Goal: Information Seeking & Learning: Learn about a topic

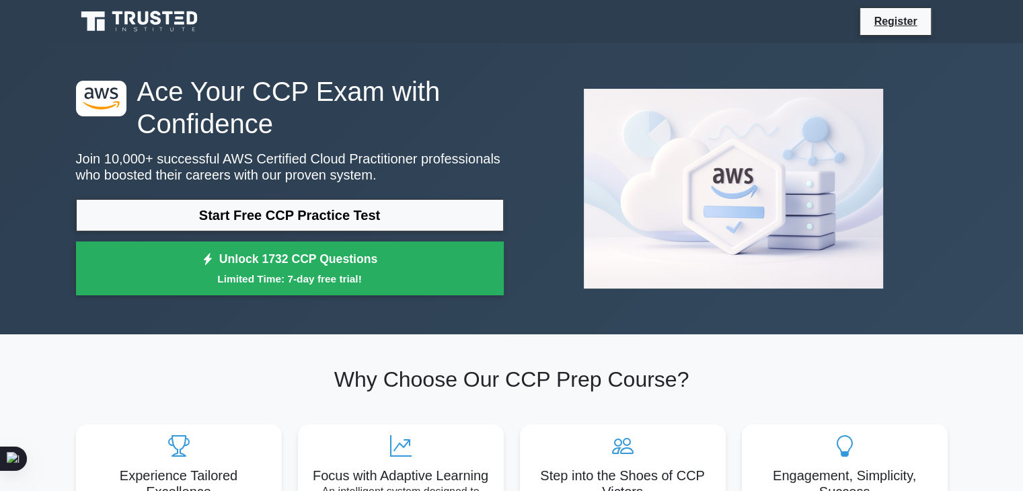
click at [254, 222] on link "Start Free CCP Practice Test" at bounding box center [290, 215] width 428 height 32
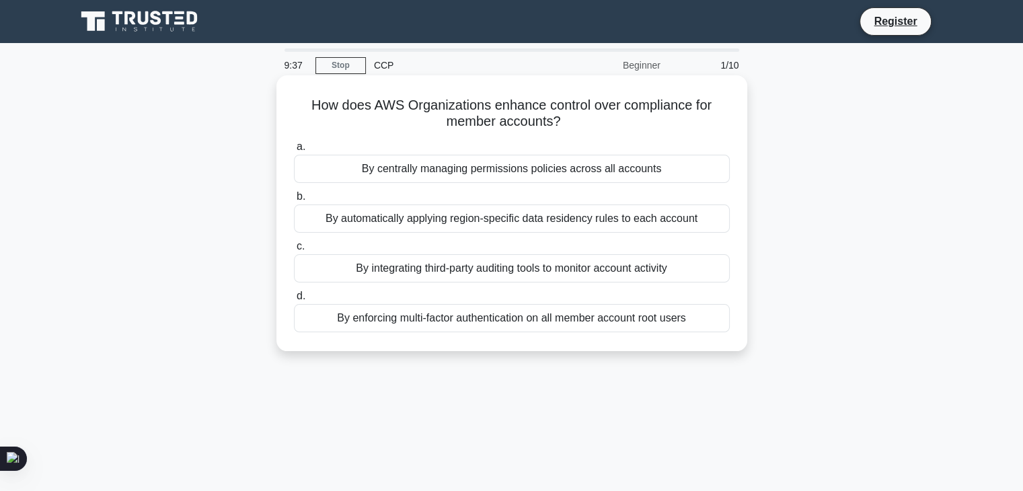
click at [484, 324] on div "By enforcing multi-factor authentication on all member account root users" at bounding box center [512, 318] width 436 height 28
click at [294, 301] on input "d. By enforcing multi-factor authentication on all member account root users" at bounding box center [294, 296] width 0 height 9
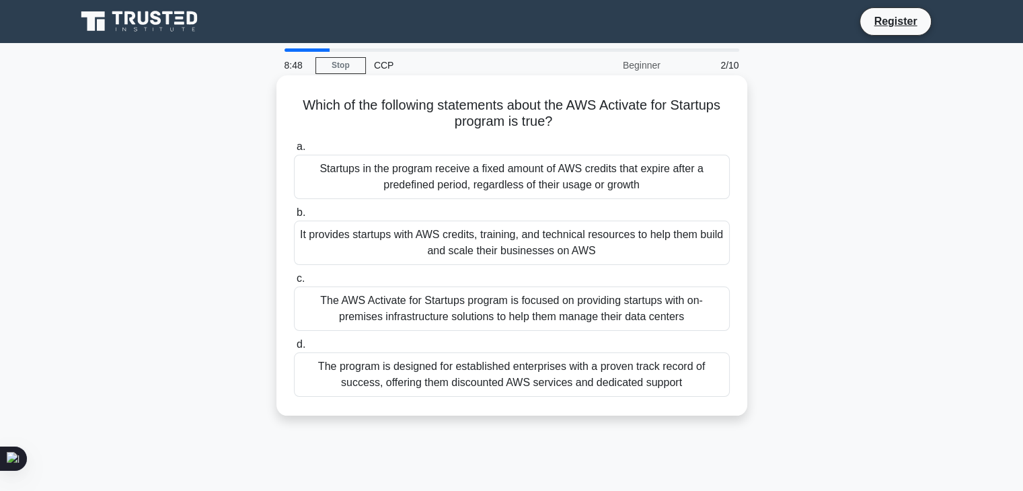
click at [416, 242] on div "It provides startups with AWS credits, training, and technical resources to hel…" at bounding box center [512, 243] width 436 height 44
click at [294, 217] on input "b. It provides startups with AWS credits, training, and technical resources to …" at bounding box center [294, 213] width 0 height 9
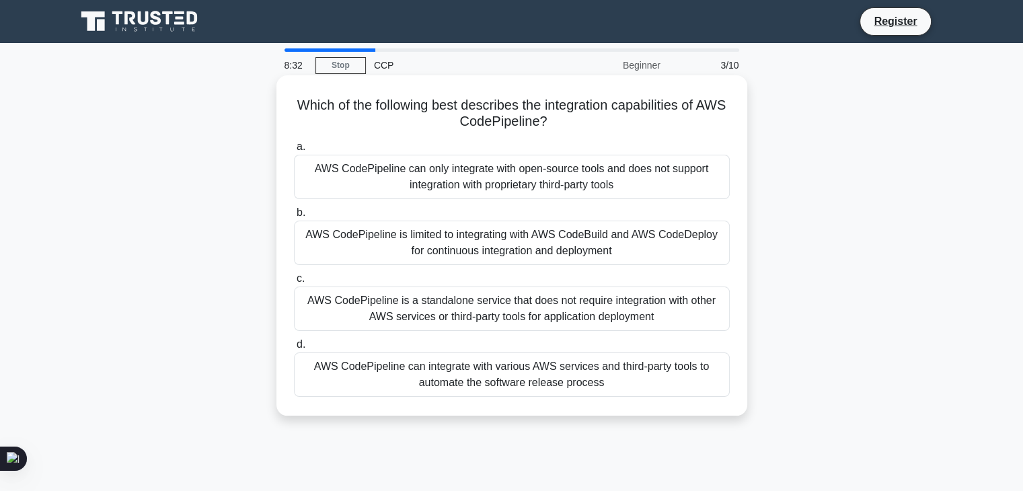
drag, startPoint x: 308, startPoint y: 102, endPoint x: 568, endPoint y: 124, distance: 260.7
click at [568, 124] on h5 "Which of the following best describes the integration capabilities of AWS CodeP…" at bounding box center [512, 114] width 439 height 34
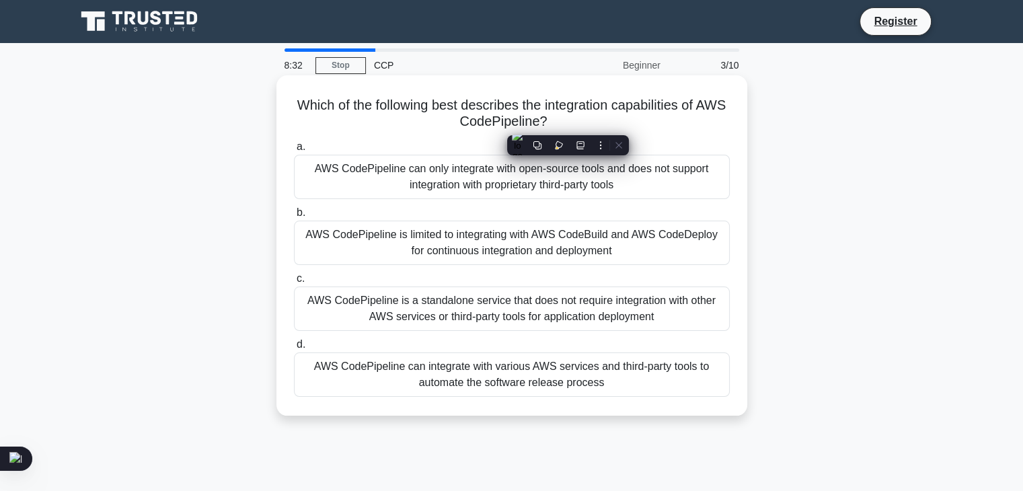
copy h5 "Which of the following best describes the integration capabilities of AWS CodeP…"
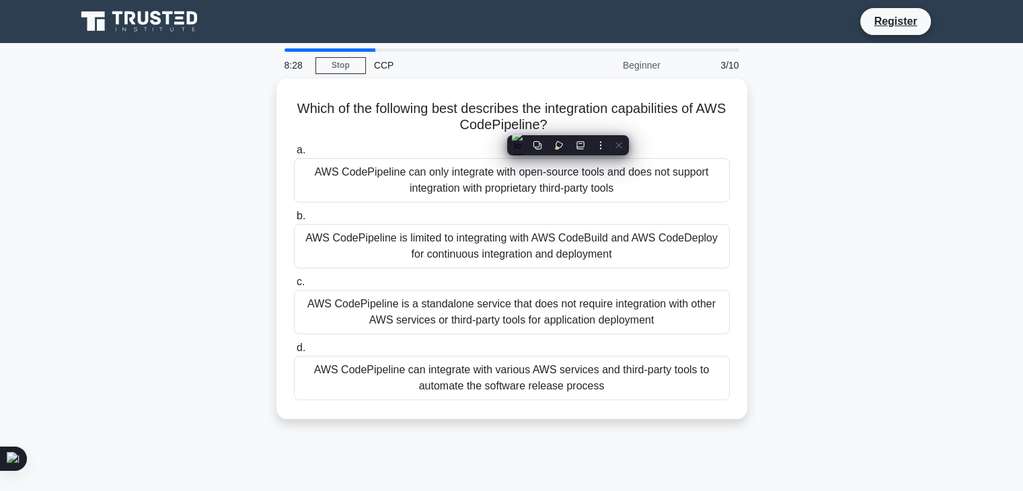
click at [618, 442] on div "8:28 Stop CCP Beginner 3/10 Which of the following best describes the integrati…" at bounding box center [512, 384] width 888 height 673
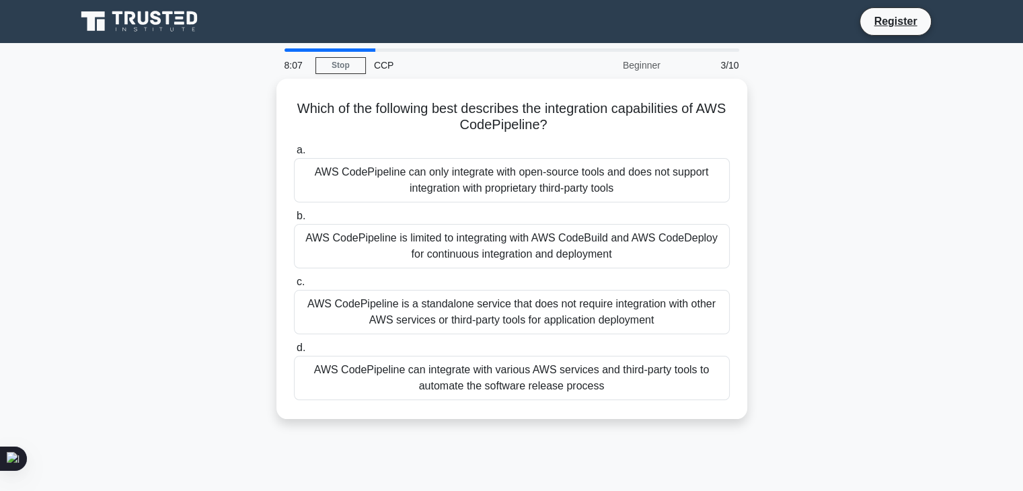
click at [842, 160] on div "Which of the following best describes the integration capabilities of AWS CodeP…" at bounding box center [512, 257] width 888 height 357
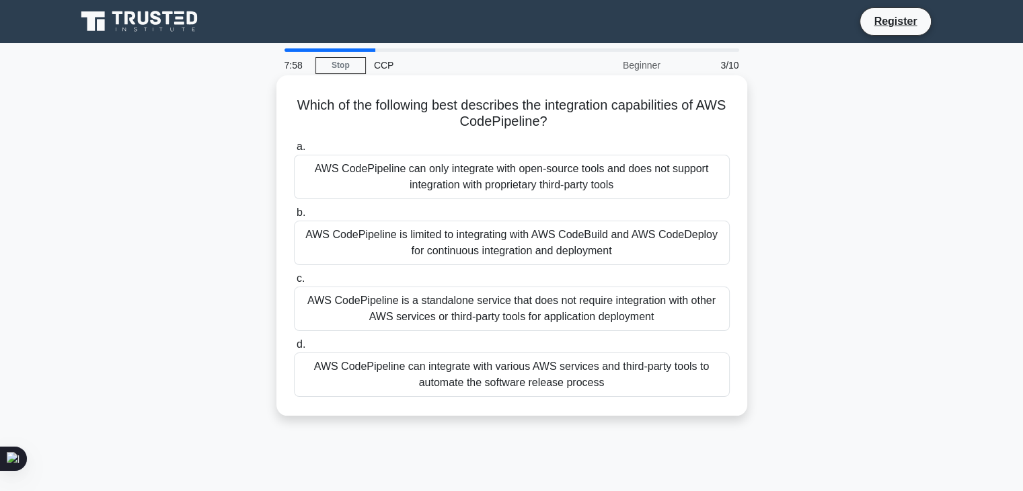
click at [479, 371] on div "AWS CodePipeline can integrate with various AWS services and third-party tools …" at bounding box center [512, 375] width 436 height 44
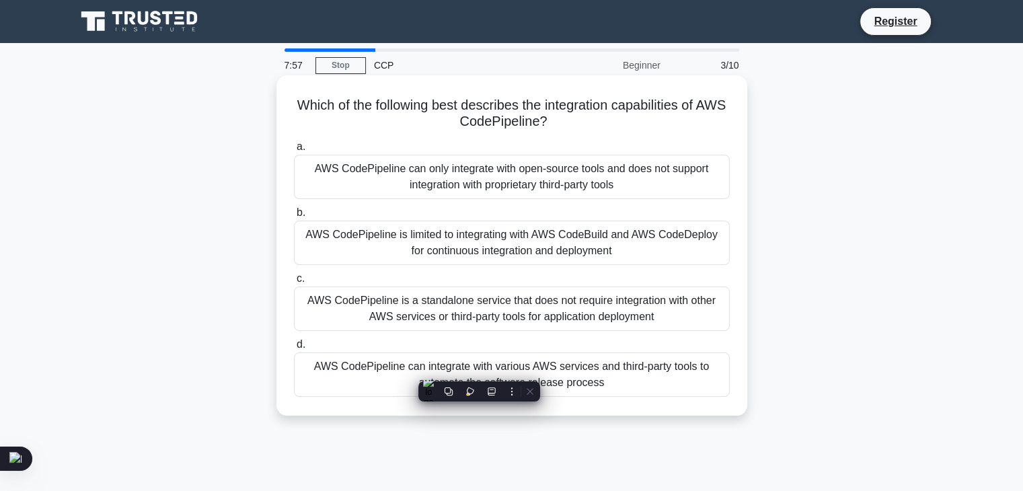
click at [603, 371] on div "AWS CodePipeline can integrate with various AWS services and third-party tools …" at bounding box center [512, 375] width 436 height 44
click at [294, 349] on input "d. AWS CodePipeline can integrate with various AWS services and third-party too…" at bounding box center [294, 344] width 0 height 9
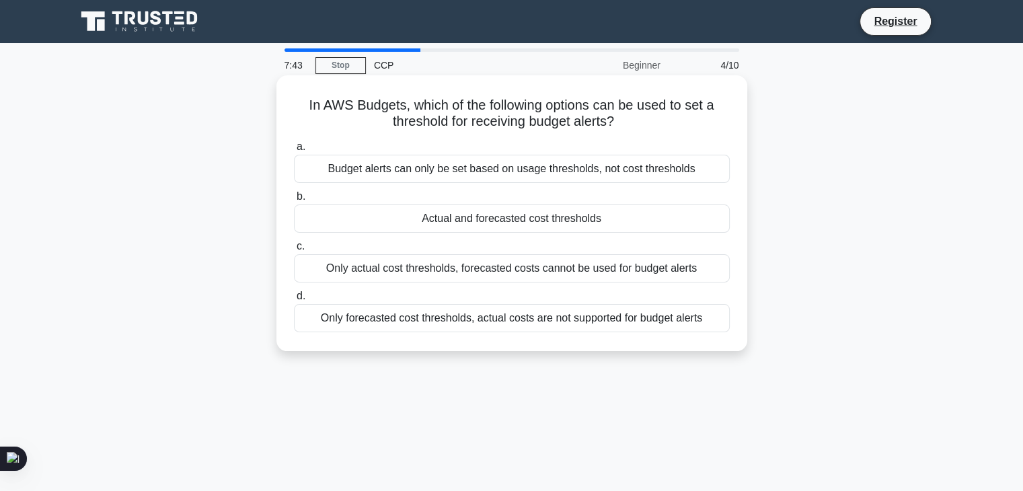
click at [535, 170] on div "Budget alerts can only be set based on usage thresholds, not cost thresholds" at bounding box center [512, 169] width 436 height 28
click at [294, 151] on input "a. Budget alerts can only be set based on usage thresholds, not cost thresholds" at bounding box center [294, 147] width 0 height 9
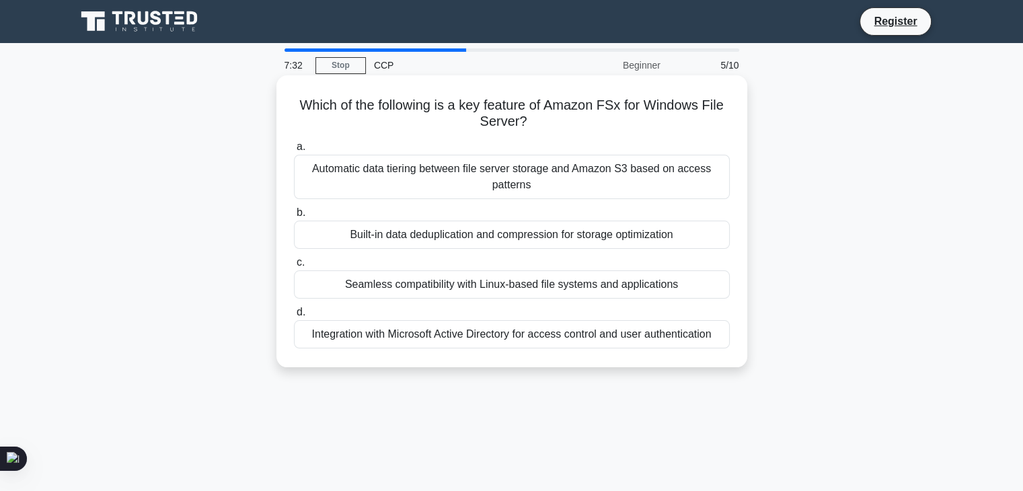
drag, startPoint x: 295, startPoint y: 106, endPoint x: 729, endPoint y: 335, distance: 490.3
click at [729, 335] on div "Which of the following is a key feature of Amazon FSx for Windows File Server? …" at bounding box center [512, 221] width 460 height 281
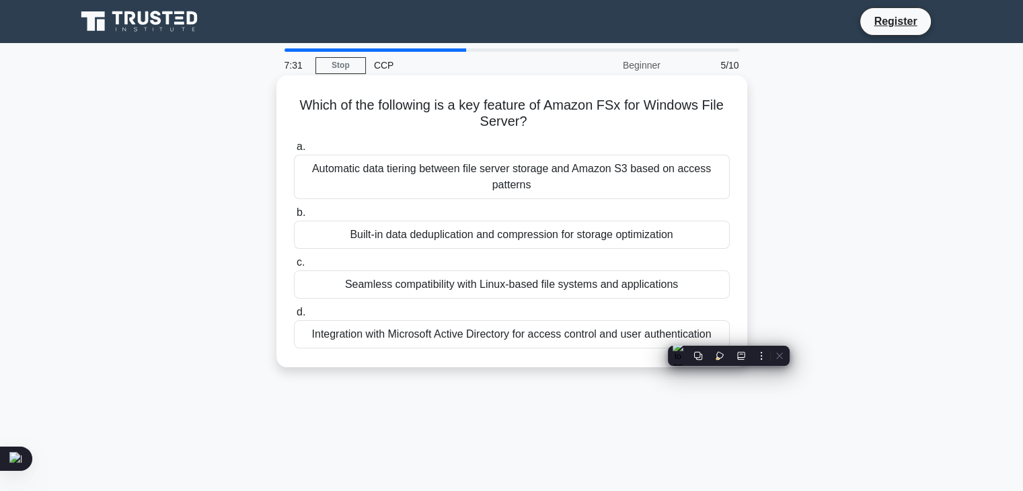
copy div "Which of the following is a key feature of Amazon FSx for Windows File Server? …"
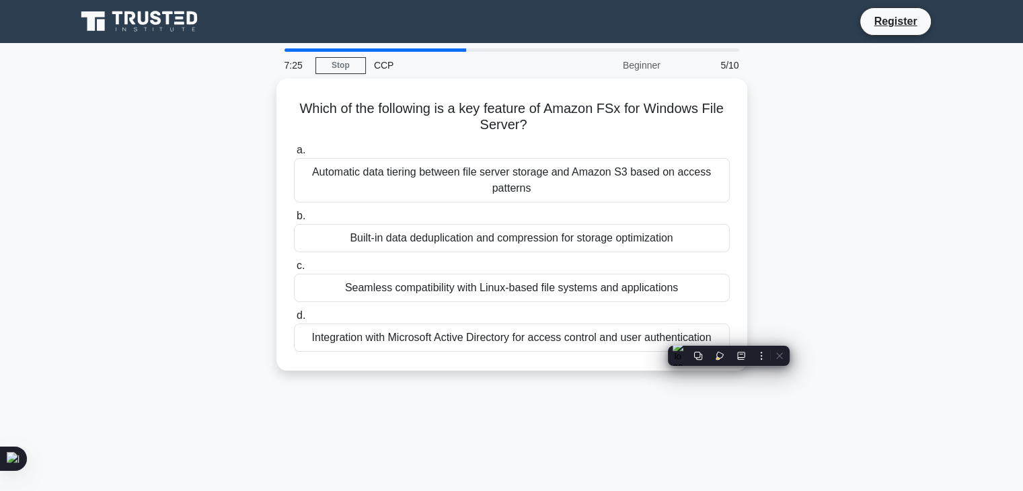
click at [838, 236] on div "Which of the following is a key feature of Amazon FSx for Windows File Server? …" at bounding box center [512, 233] width 888 height 308
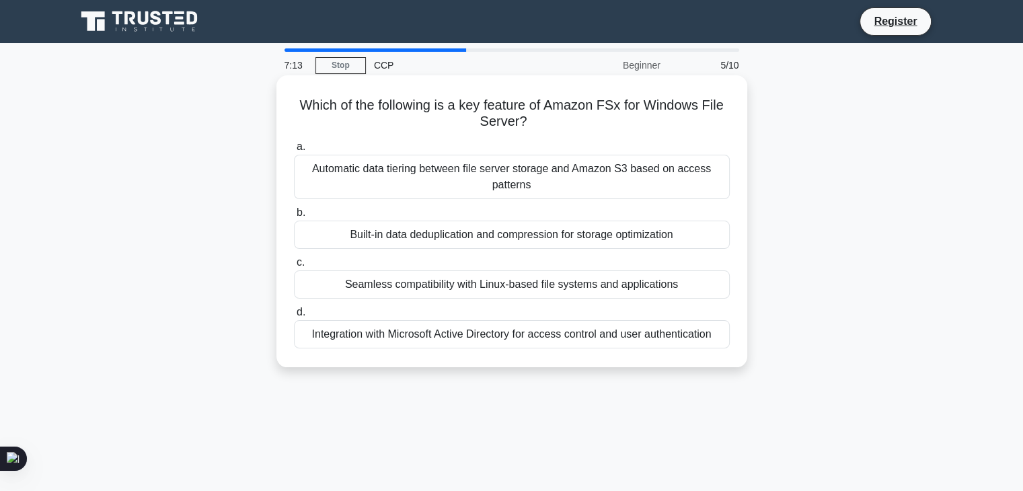
click at [528, 337] on div "Integration with Microsoft Active Directory for access control and user authent…" at bounding box center [512, 334] width 436 height 28
click at [294, 317] on input "d. Integration with Microsoft Active Directory for access control and user auth…" at bounding box center [294, 312] width 0 height 9
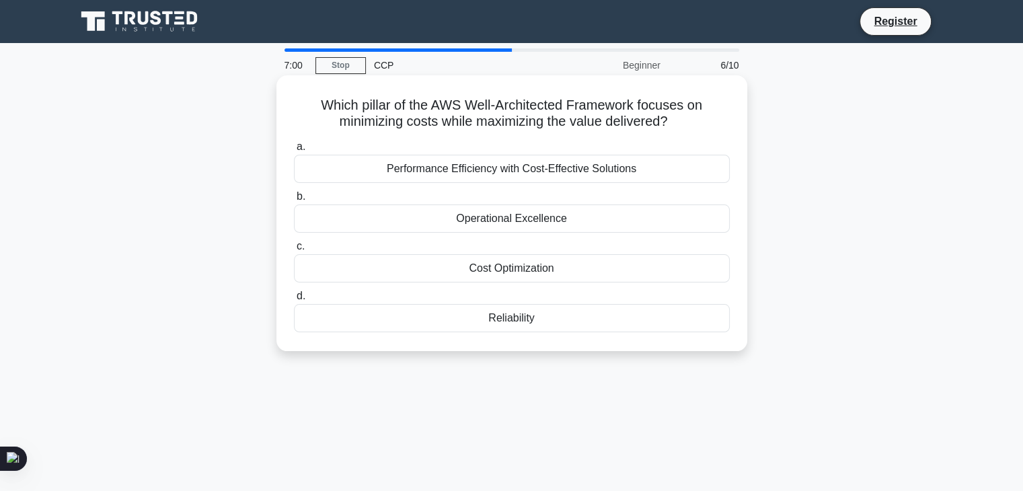
click at [505, 173] on div "Performance Efficiency with Cost-Effective Solutions" at bounding box center [512, 169] width 436 height 28
click at [294, 151] on input "a. Performance Efficiency with Cost-Effective Solutions" at bounding box center [294, 147] width 0 height 9
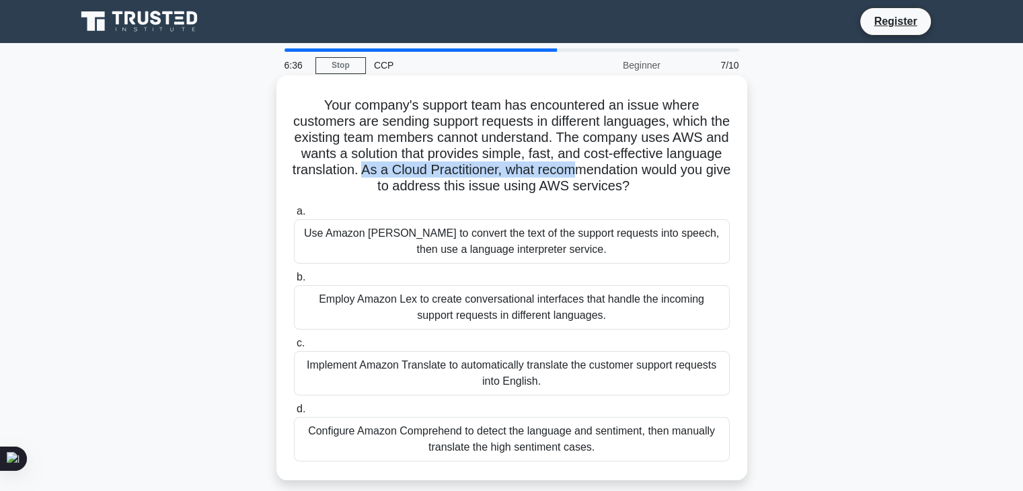
drag, startPoint x: 435, startPoint y: 173, endPoint x: 649, endPoint y: 174, distance: 213.3
click at [649, 174] on h5 "Your company's support team has encountered an issue where customers are sendin…" at bounding box center [512, 146] width 439 height 98
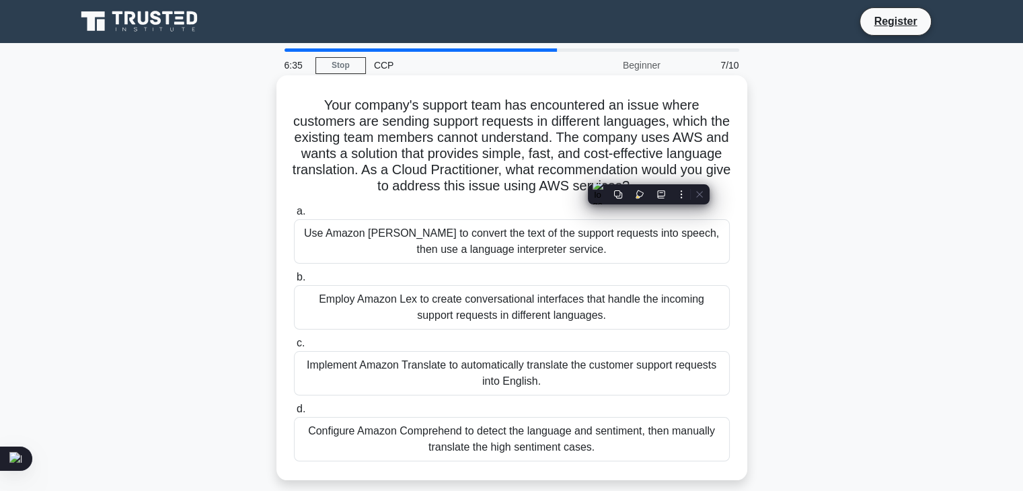
click at [394, 202] on div "a. Use Amazon [PERSON_NAME] to convert the text of the support requests into sp…" at bounding box center [512, 333] width 452 height 264
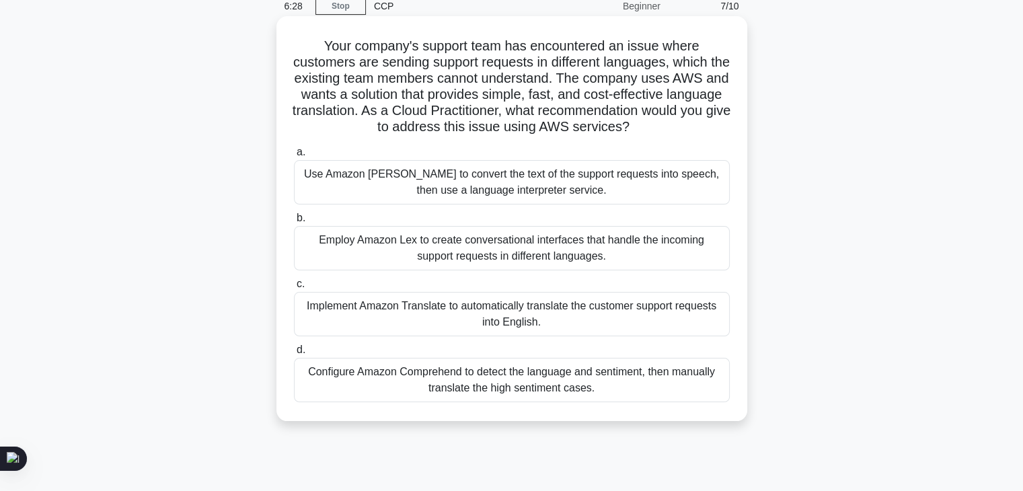
scroll to position [67, 0]
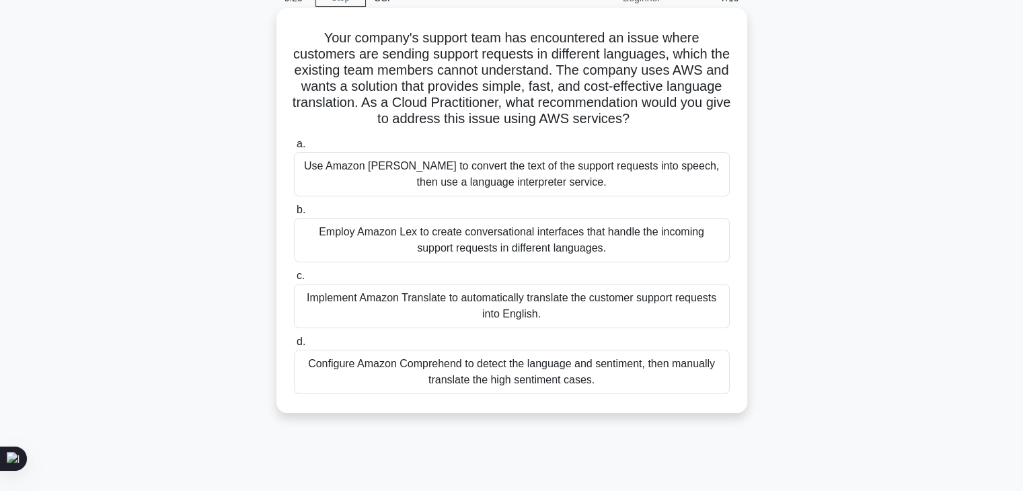
drag, startPoint x: 676, startPoint y: 120, endPoint x: 288, endPoint y: 32, distance: 397.5
click at [288, 32] on div "Your company's support team has encountered an issue where customers are sendin…" at bounding box center [512, 210] width 460 height 394
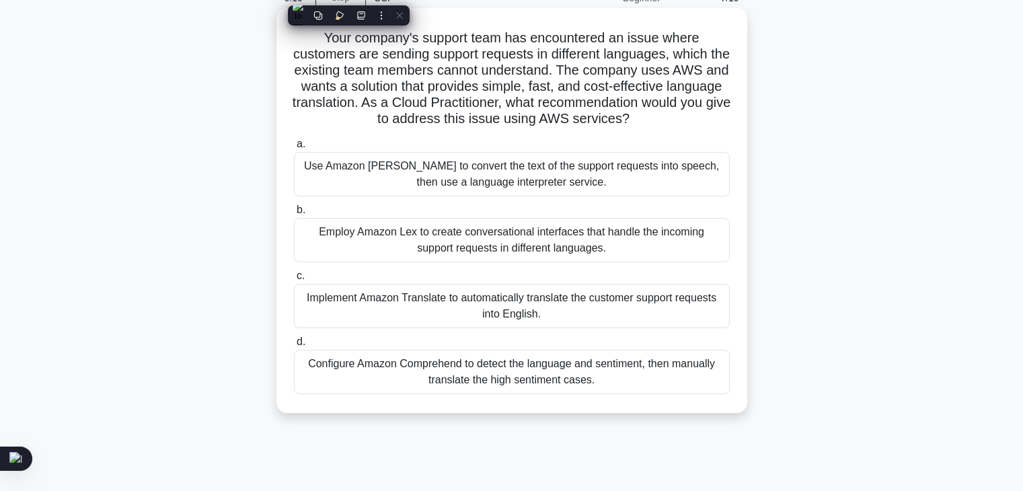
copy h5 "Your company's support team has encountered an issue where customers are sendin…"
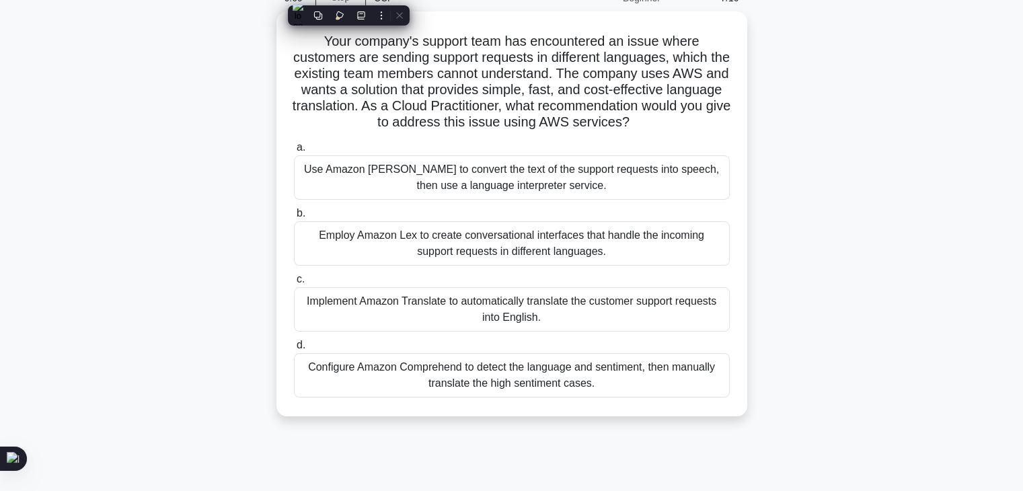
click at [844, 195] on div "Your company's support team has encountered an issue where customers are sendin…" at bounding box center [512, 221] width 888 height 421
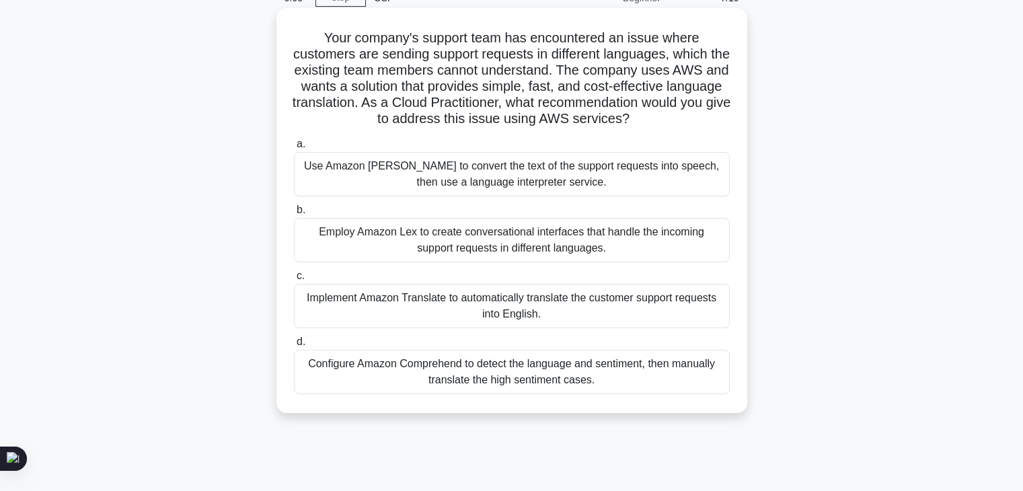
click at [443, 319] on div "Implement Amazon Translate to automatically translate the customer support requ…" at bounding box center [512, 306] width 436 height 44
click at [294, 281] on input "c. Implement Amazon Translate to automatically translate the customer support r…" at bounding box center [294, 276] width 0 height 9
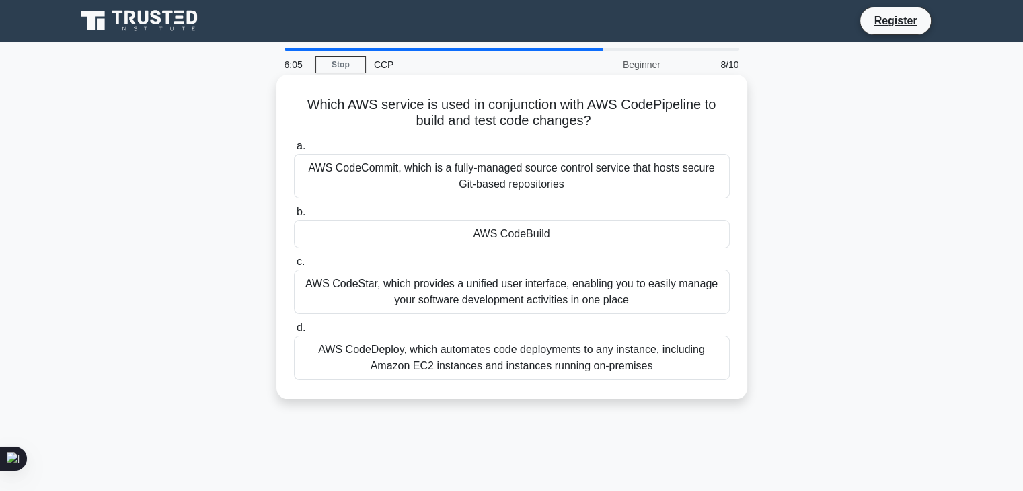
scroll to position [0, 0]
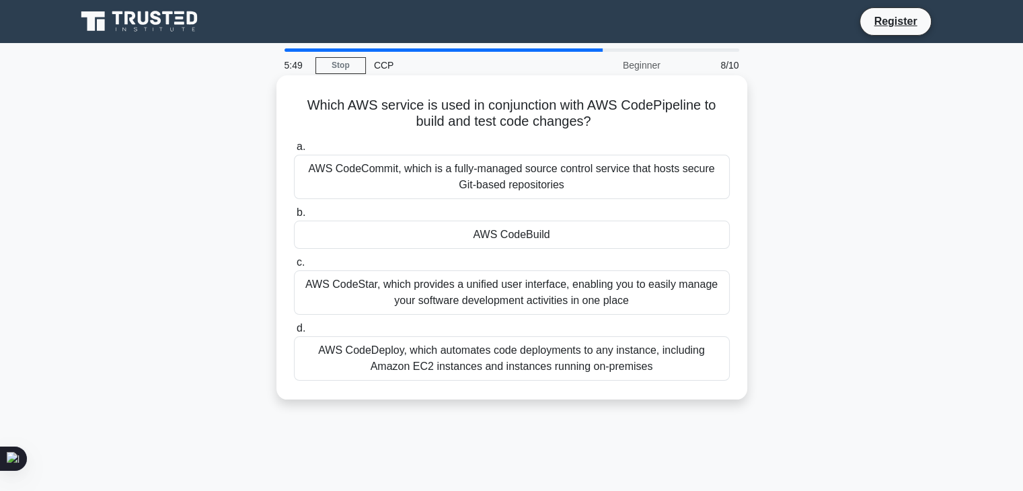
drag, startPoint x: 528, startPoint y: 116, endPoint x: 280, endPoint y: 106, distance: 248.5
click at [280, 106] on div "Which AWS service is used in conjunction with AWS CodePipeline to build and tes…" at bounding box center [512, 237] width 471 height 324
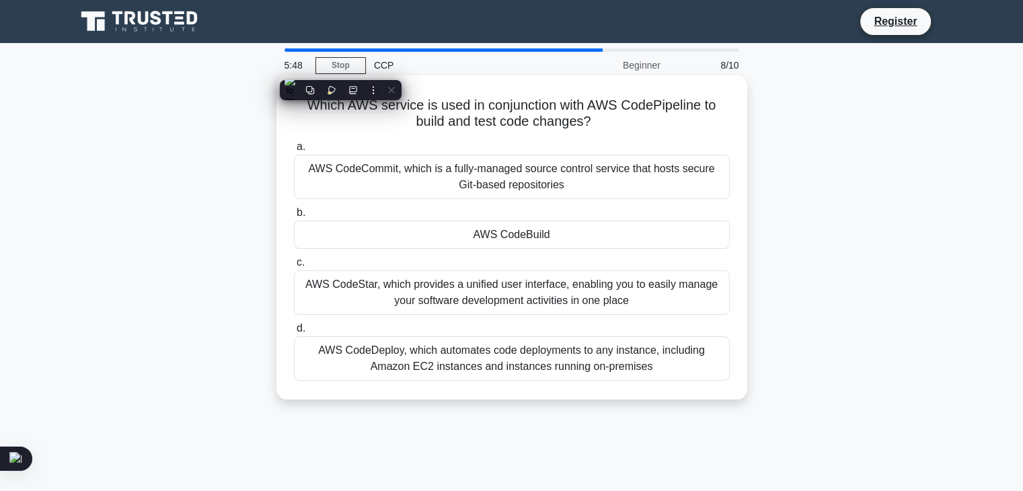
copy h5 "Which AWS service is used in conjunction with AWS CodePipeline to build and tes…"
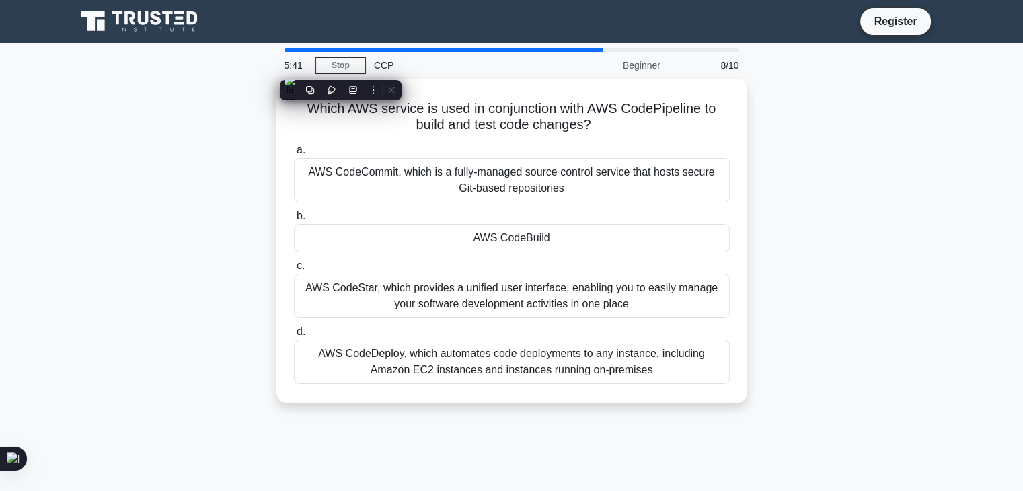
click at [856, 221] on div "Which AWS service is used in conjunction with AWS CodePipeline to build and tes…" at bounding box center [512, 249] width 888 height 340
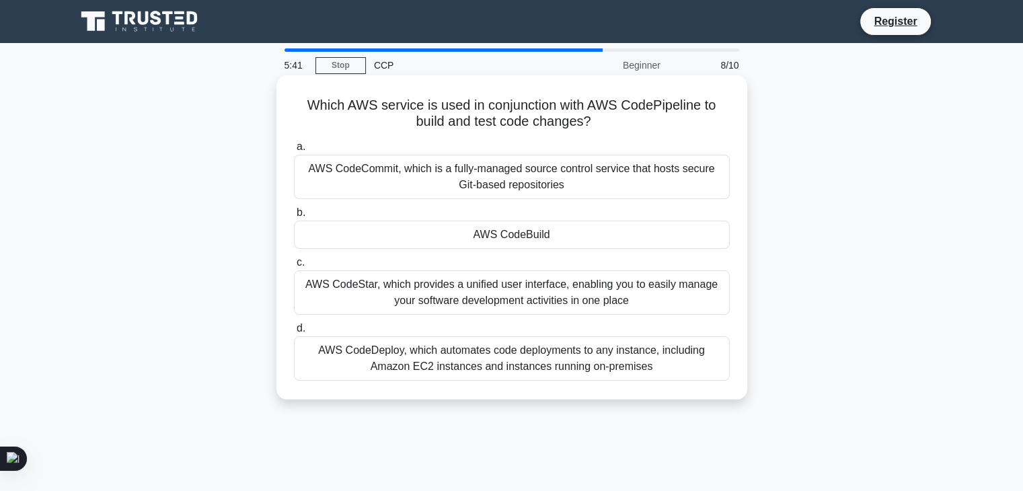
click at [460, 234] on div "AWS CodeBuild" at bounding box center [512, 235] width 436 height 28
click at [294, 217] on input "b. AWS CodeBuild" at bounding box center [294, 213] width 0 height 9
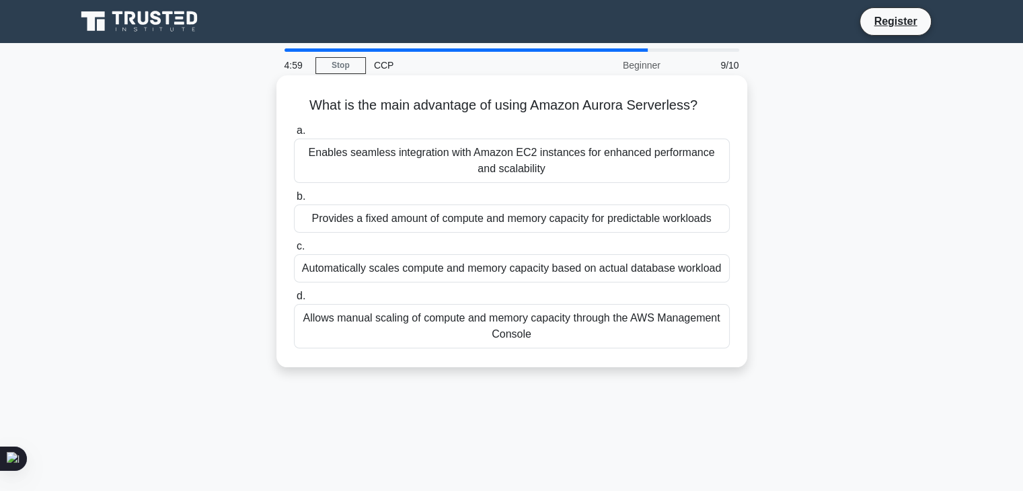
click at [445, 273] on div "Automatically scales compute and memory capacity based on actual database workl…" at bounding box center [512, 268] width 436 height 28
click at [294, 251] on input "c. Automatically scales compute and memory capacity based on actual database wo…" at bounding box center [294, 246] width 0 height 9
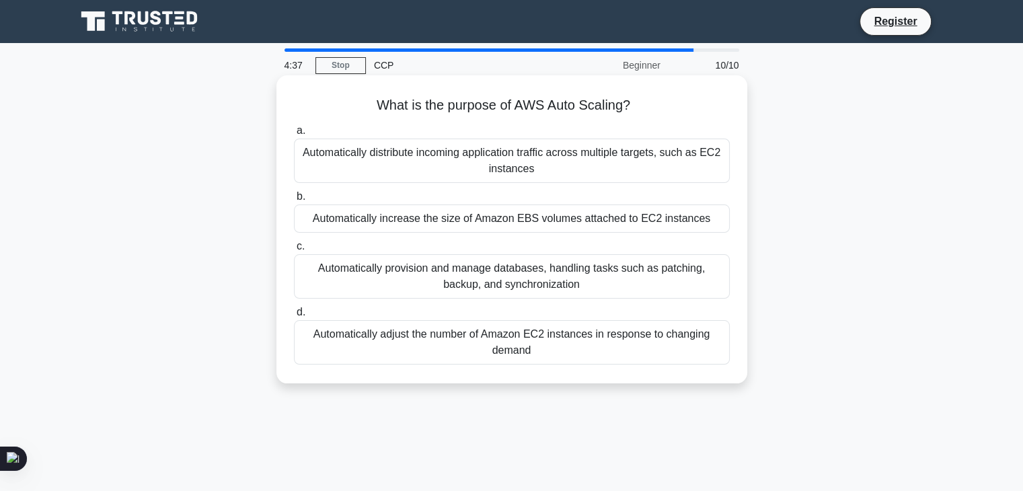
click at [556, 334] on div "Automatically adjust the number of Amazon EC2 instances in response to changing…" at bounding box center [512, 342] width 436 height 44
click at [294, 317] on input "d. Automatically adjust the number of Amazon EC2 instances in response to chang…" at bounding box center [294, 312] width 0 height 9
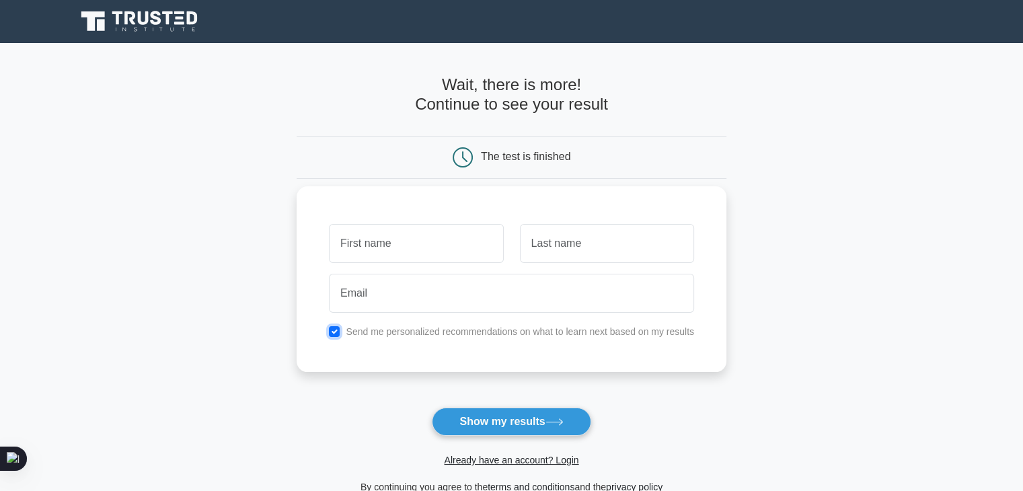
click at [331, 330] on input "checkbox" at bounding box center [334, 331] width 11 height 11
checkbox input "false"
click at [390, 250] on input "text" at bounding box center [416, 243] width 174 height 39
type input "Yash"
click at [593, 260] on input "text" at bounding box center [607, 243] width 174 height 39
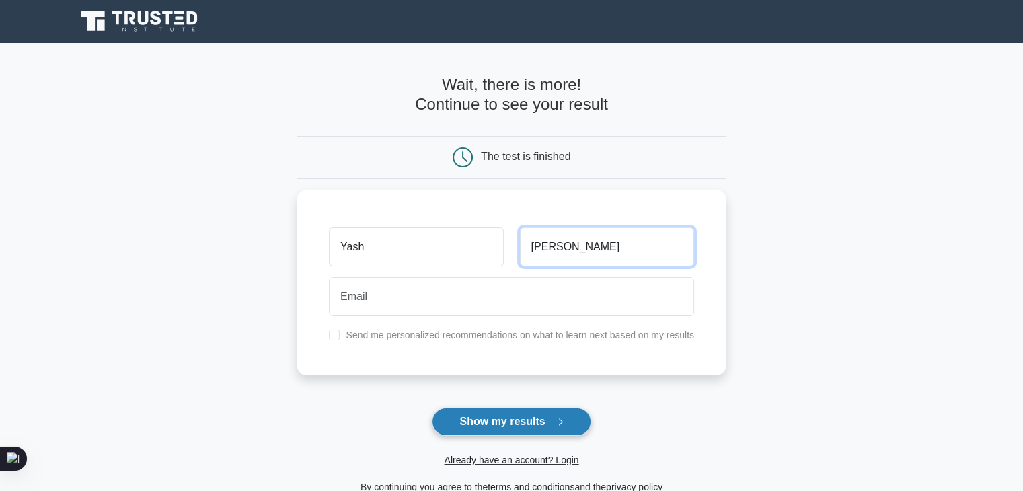
type input "Bodhale"
click at [509, 416] on button "Show my results" at bounding box center [511, 422] width 159 height 28
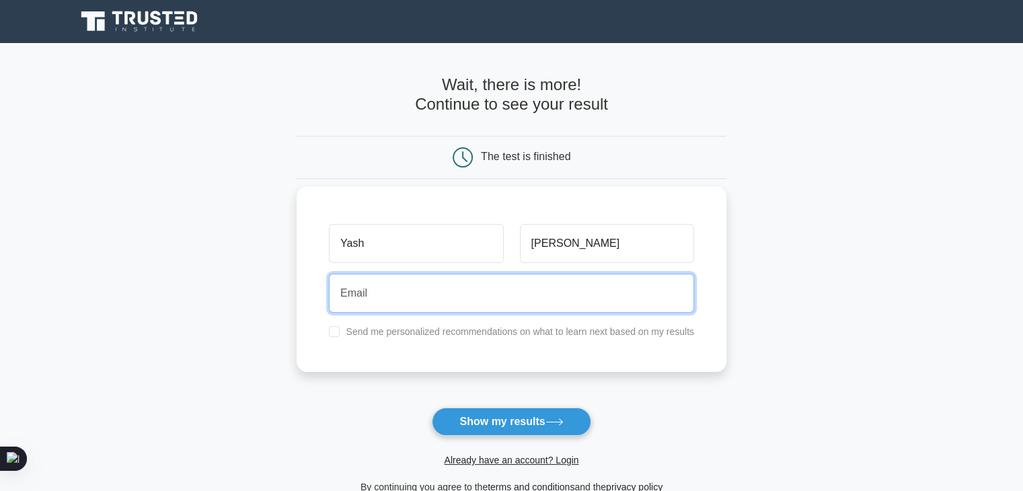
click at [382, 291] on input "email" at bounding box center [511, 293] width 365 height 39
drag, startPoint x: 507, startPoint y: 299, endPoint x: 412, endPoint y: 292, distance: 95.8
click at [412, 292] on input "yash.bodhale@tinubu.com" at bounding box center [511, 293] width 365 height 39
click at [415, 293] on input "yashbodhale42@gmail.com" at bounding box center [511, 293] width 365 height 39
type input "yashbodhale43@gmail.com"
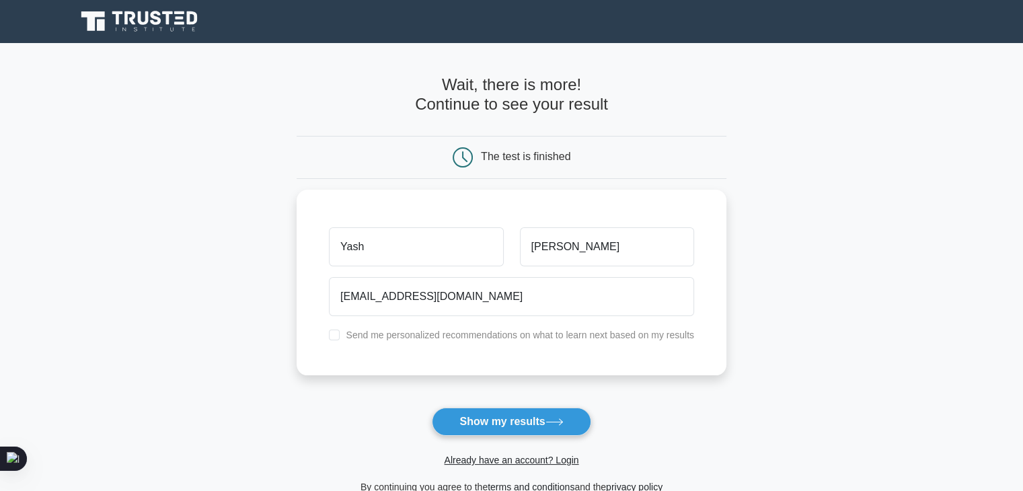
click at [372, 388] on form "Wait, there is more! Continue to see your result The test is finished Yash Bodh…" at bounding box center [512, 285] width 430 height 420
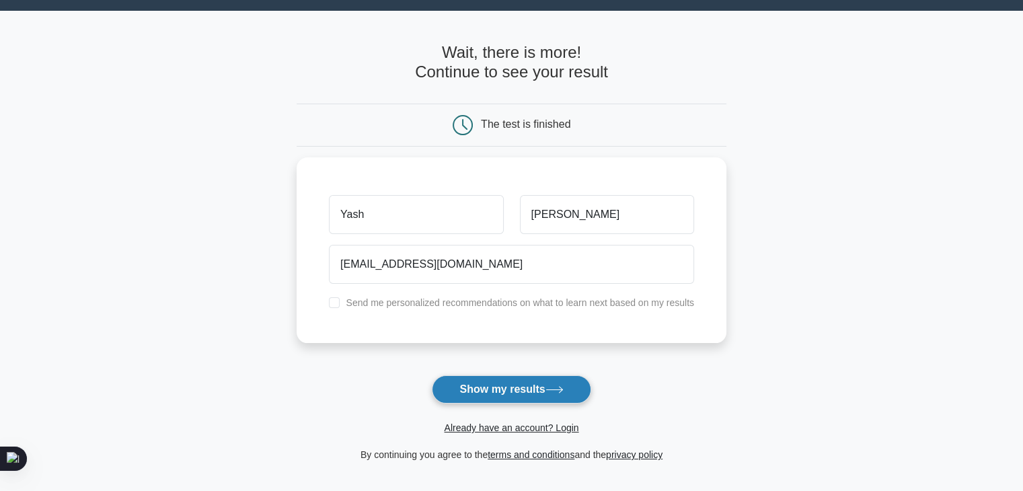
scroll to position [44, 0]
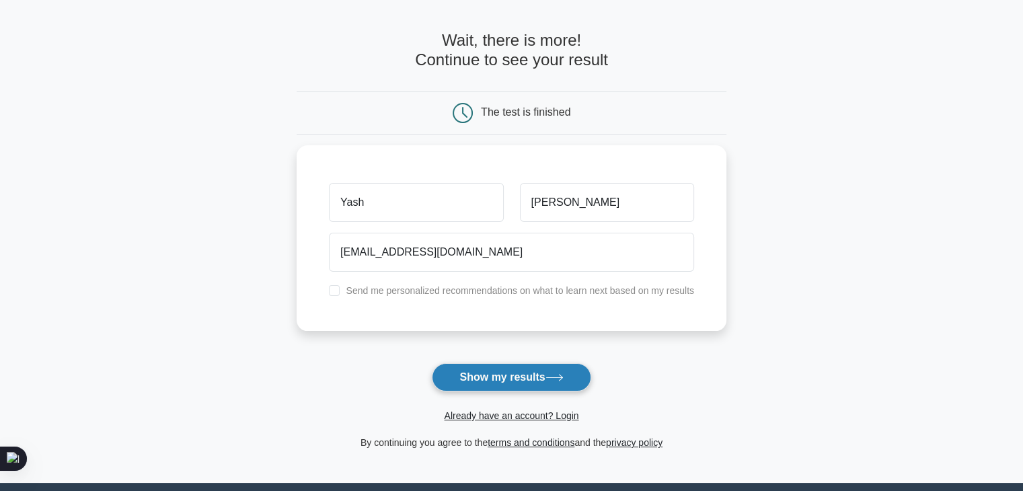
click at [517, 376] on button "Show my results" at bounding box center [511, 377] width 159 height 28
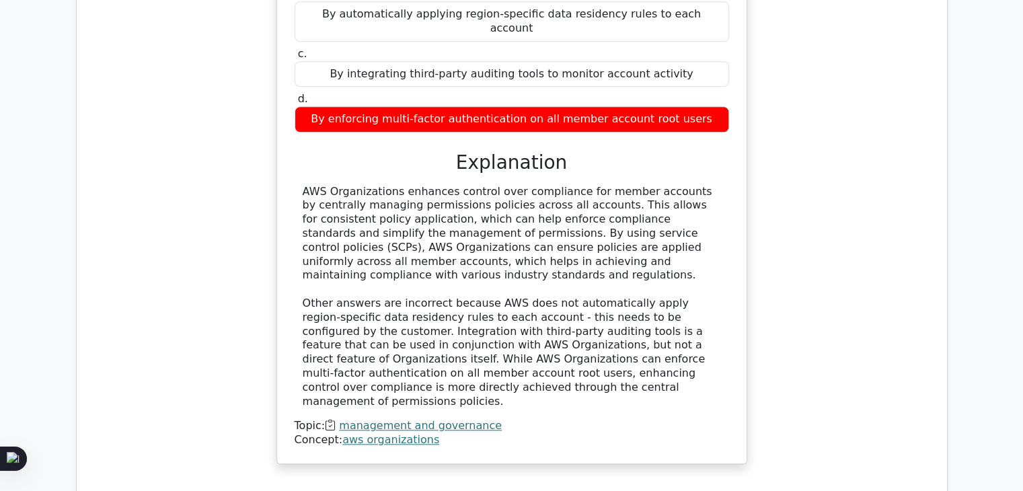
scroll to position [1346, 0]
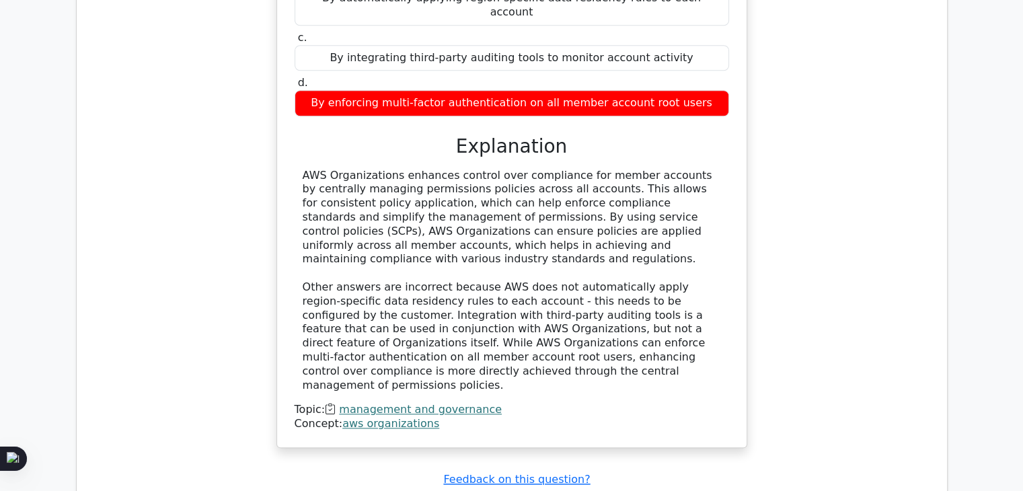
click at [536, 169] on div "AWS Organizations enhances control over compliance for member accounts by centr…" at bounding box center [512, 281] width 419 height 224
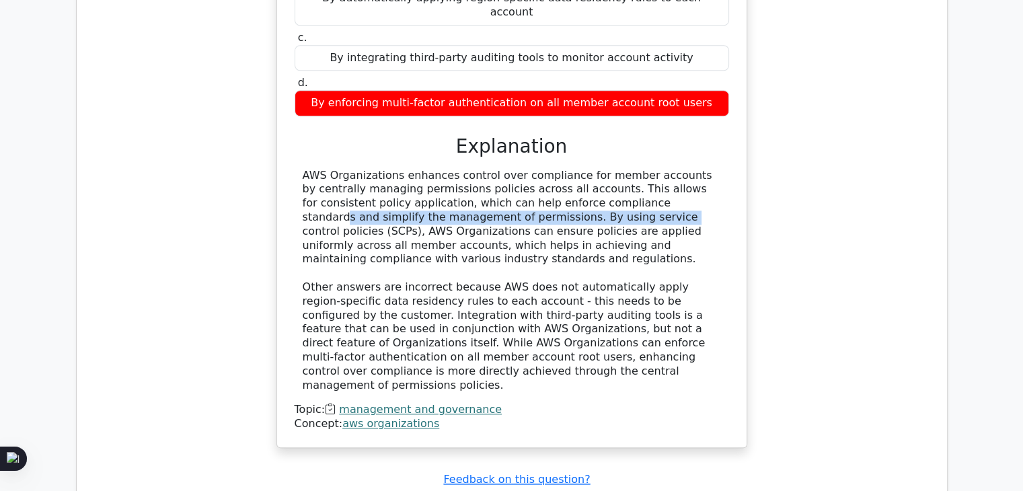
drag, startPoint x: 483, startPoint y: 188, endPoint x: 375, endPoint y: 202, distance: 108.6
click at [375, 202] on div "AWS Organizations enhances control over compliance for member accounts by centr…" at bounding box center [512, 281] width 419 height 224
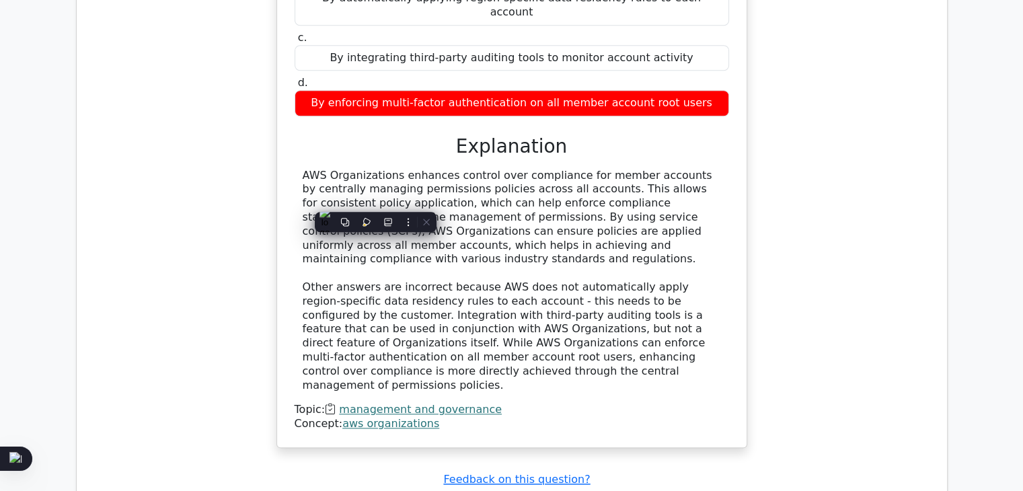
click at [476, 197] on div "AWS Organizations enhances control over compliance for member accounts by centr…" at bounding box center [512, 281] width 419 height 224
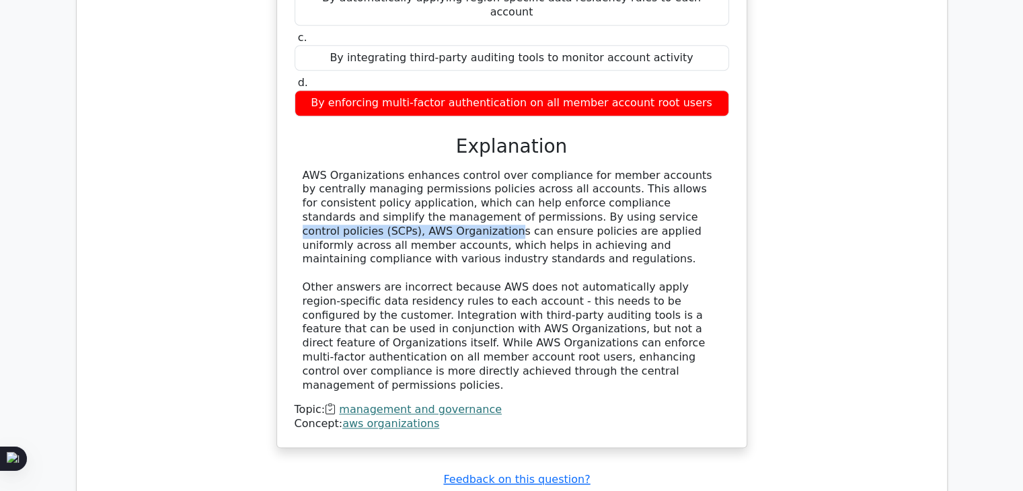
drag, startPoint x: 376, startPoint y: 199, endPoint x: 561, endPoint y: 200, distance: 184.4
click at [561, 200] on div "AWS Organizations enhances control over compliance for member accounts by centr…" at bounding box center [512, 281] width 419 height 224
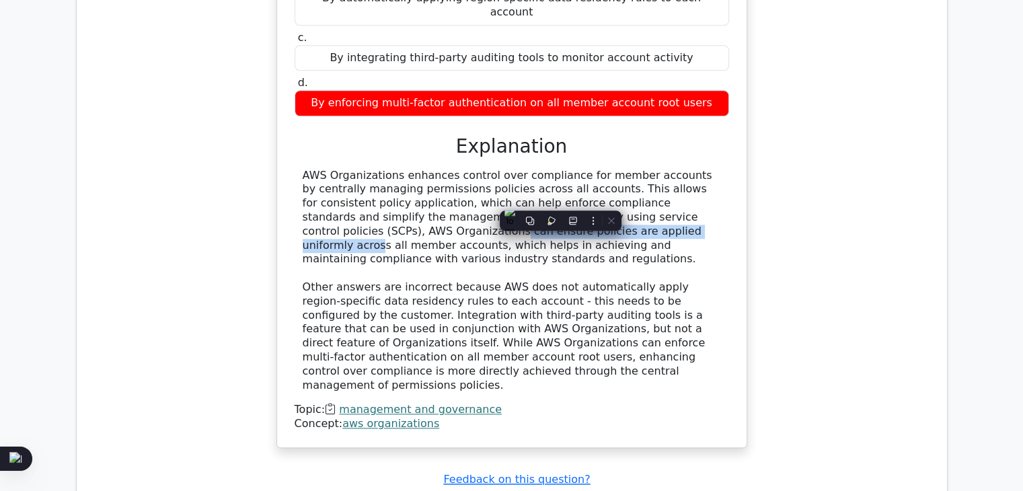
drag, startPoint x: 566, startPoint y: 200, endPoint x: 386, endPoint y: 218, distance: 181.3
click at [386, 218] on div "AWS Organizations enhances control over compliance for member accounts by centr…" at bounding box center [512, 281] width 419 height 224
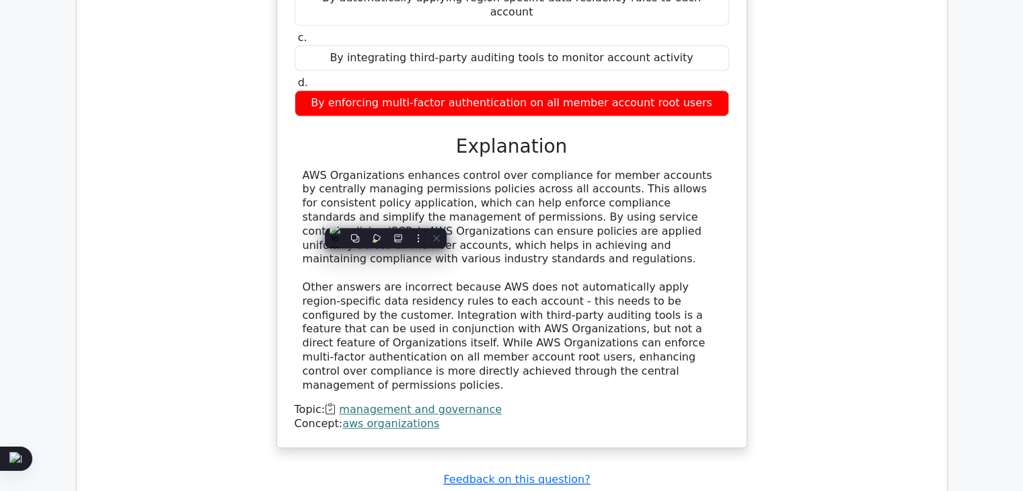
click at [471, 223] on div "AWS Organizations enhances control over compliance for member accounts by centr…" at bounding box center [512, 281] width 419 height 224
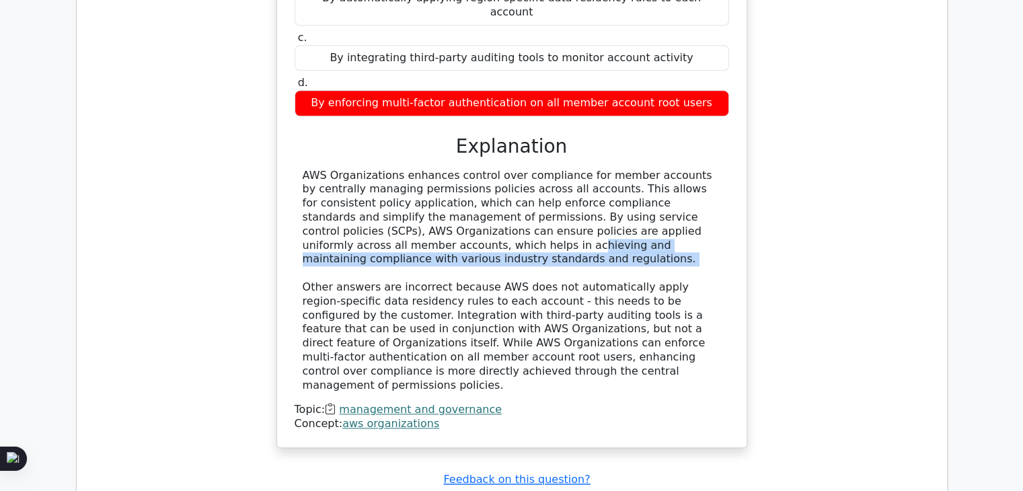
drag, startPoint x: 581, startPoint y: 216, endPoint x: 606, endPoint y: 236, distance: 31.5
click at [602, 236] on div "AWS Organizations enhances control over compliance for member accounts by centr…" at bounding box center [512, 281] width 419 height 224
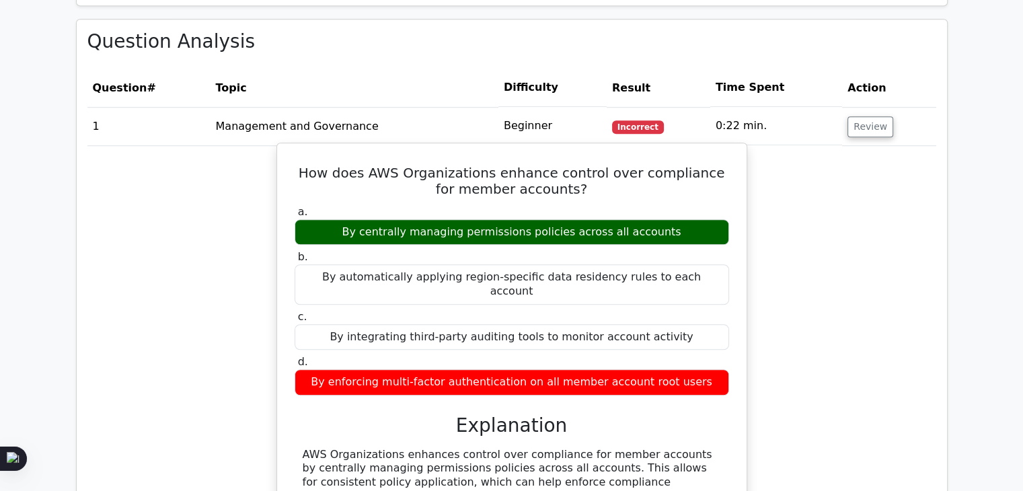
scroll to position [1009, 0]
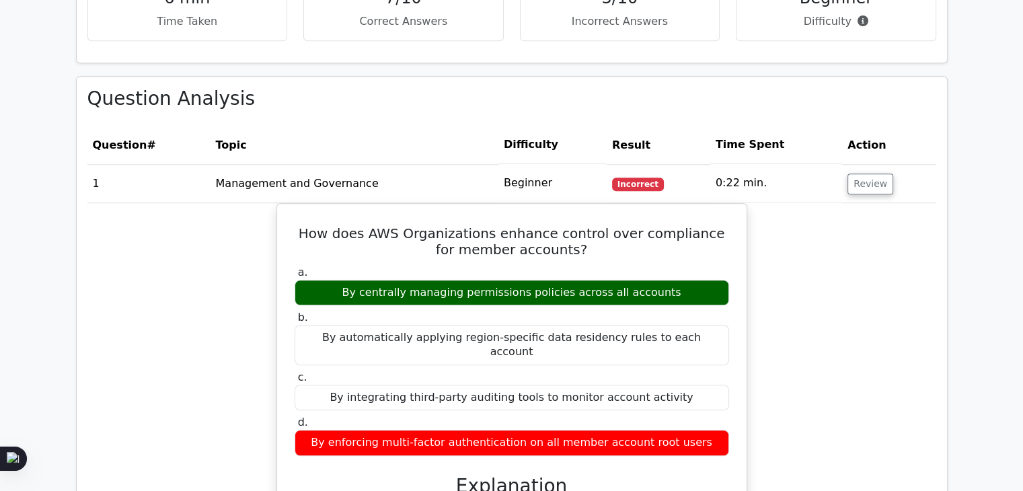
click at [393, 189] on td "Management and Governance" at bounding box center [354, 183] width 288 height 38
click at [164, 189] on td "1" at bounding box center [148, 183] width 123 height 38
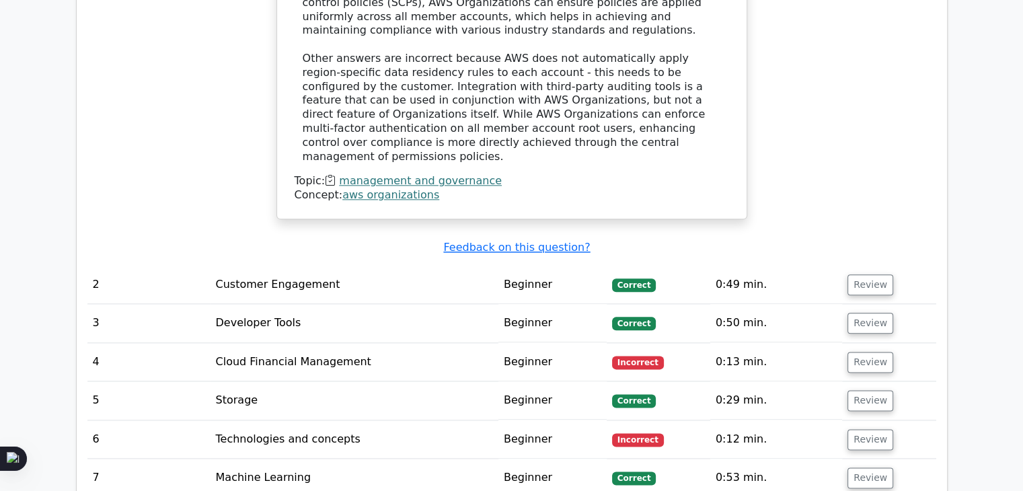
scroll to position [1592, 0]
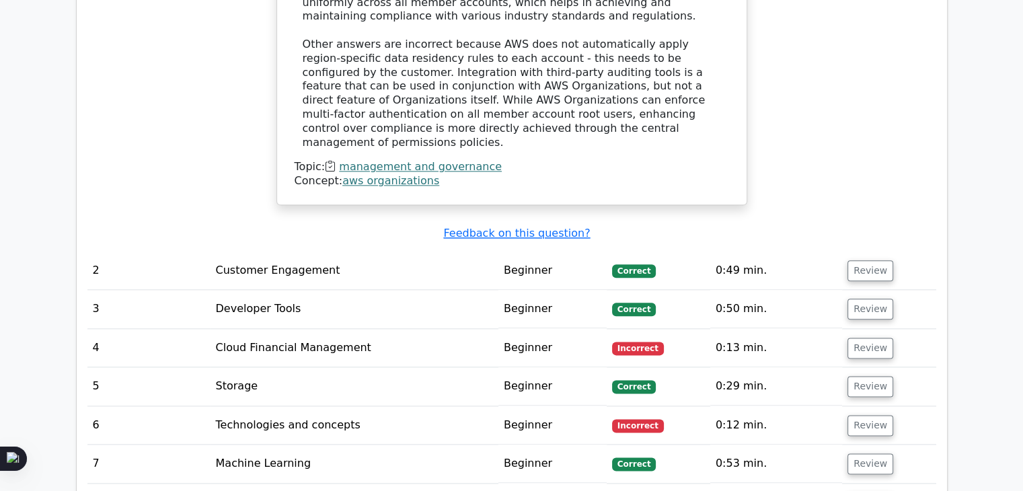
click at [295, 252] on td "Customer Engagement" at bounding box center [354, 271] width 288 height 38
click at [854, 260] on button "Review" at bounding box center [871, 270] width 46 height 21
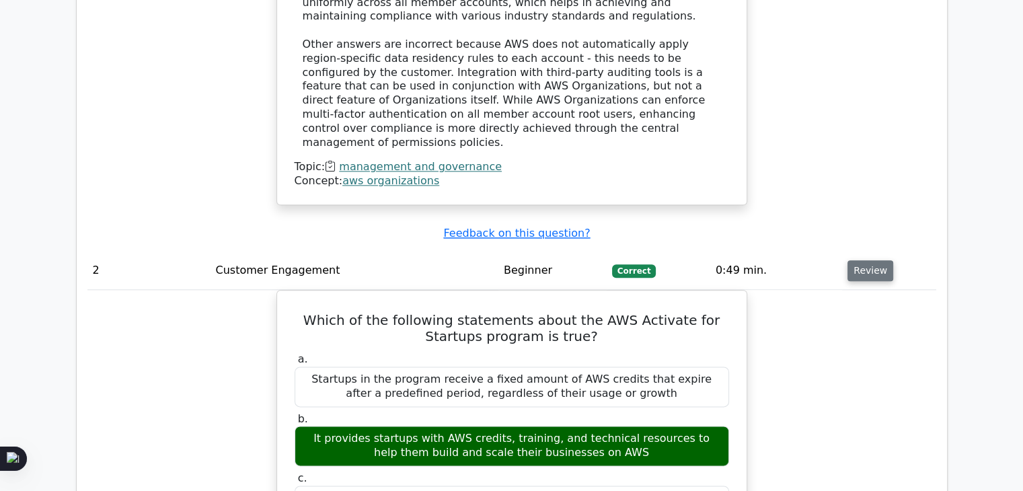
click at [864, 260] on button "Review" at bounding box center [871, 270] width 46 height 21
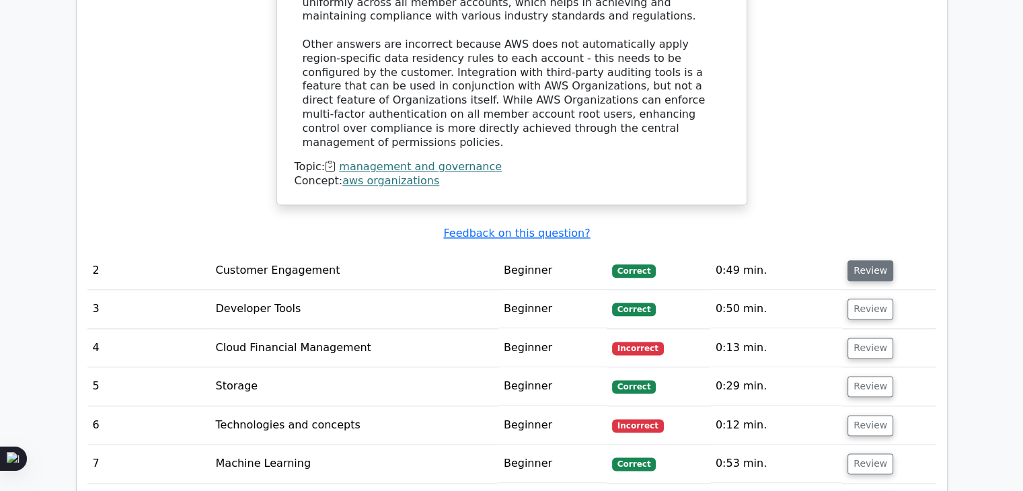
click at [864, 260] on button "Review" at bounding box center [871, 270] width 46 height 21
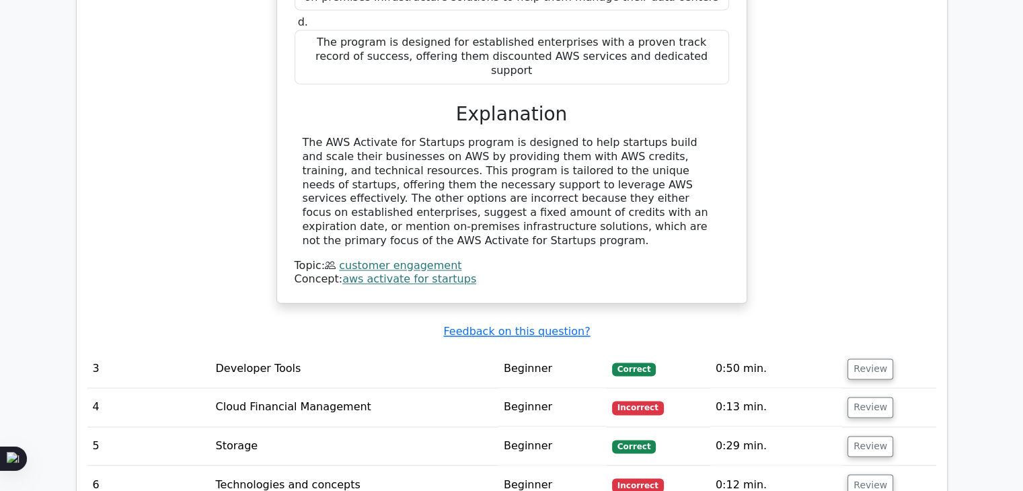
scroll to position [2108, 0]
click at [864, 358] on button "Review" at bounding box center [871, 368] width 46 height 21
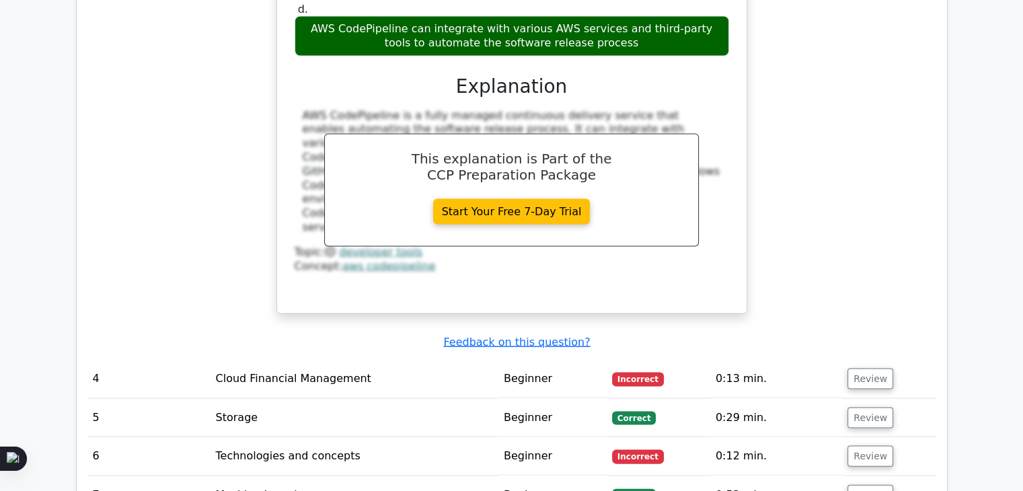
scroll to position [2736, 0]
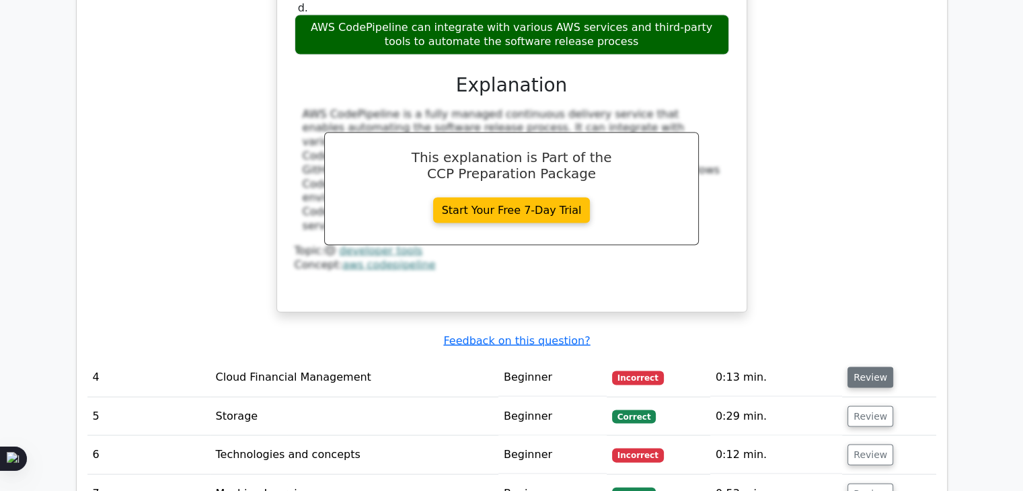
click at [884, 367] on button "Review" at bounding box center [871, 377] width 46 height 21
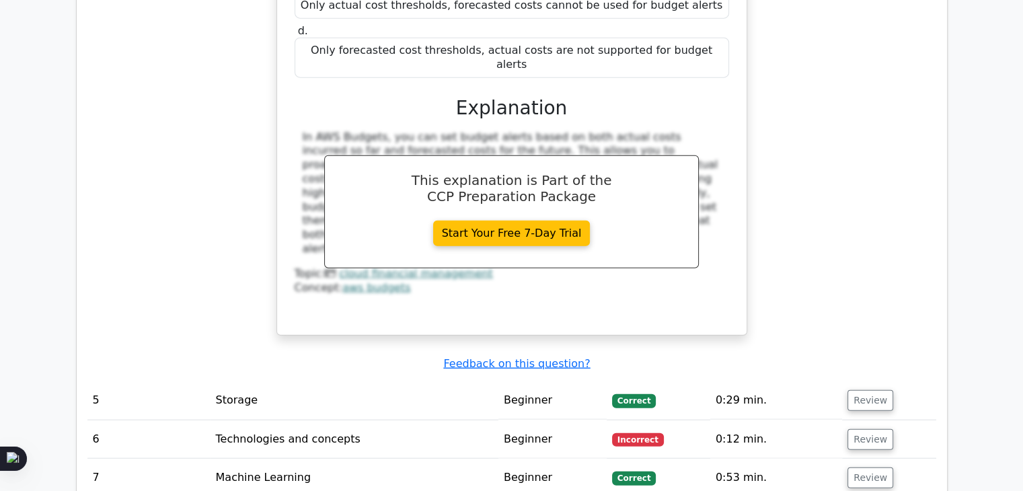
scroll to position [3319, 0]
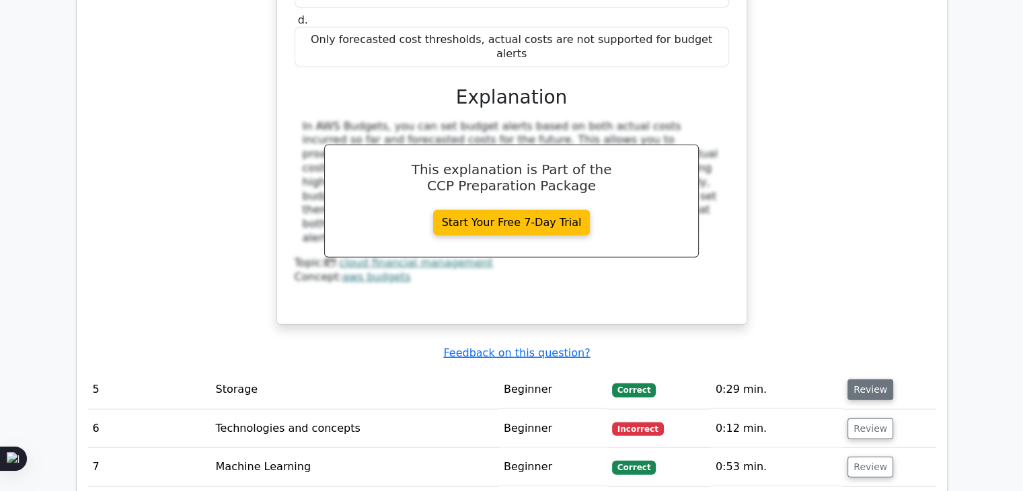
click at [875, 380] on button "Review" at bounding box center [871, 390] width 46 height 21
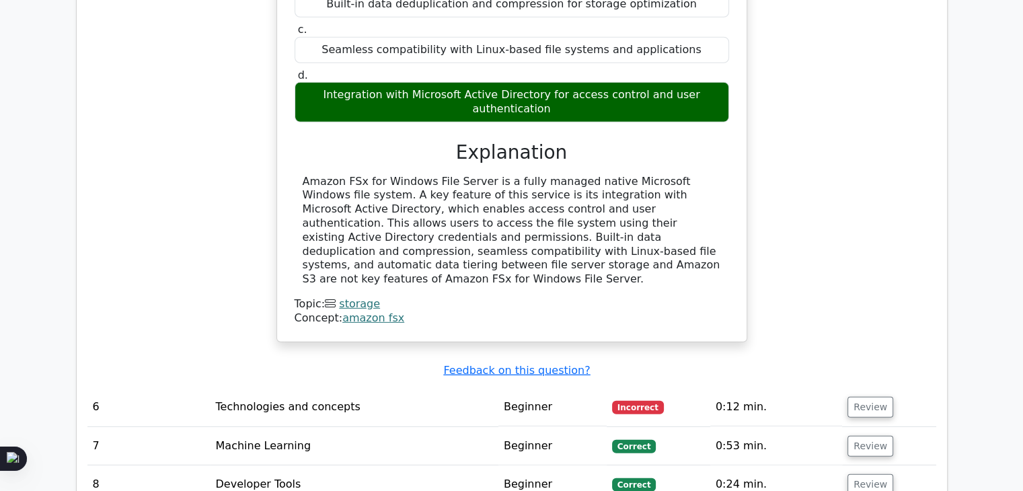
scroll to position [3880, 0]
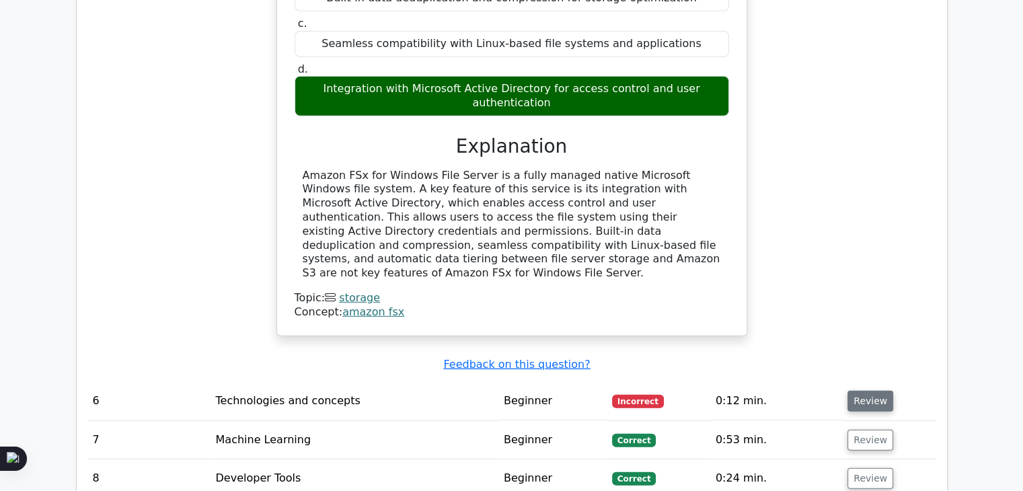
click at [877, 391] on button "Review" at bounding box center [871, 401] width 46 height 21
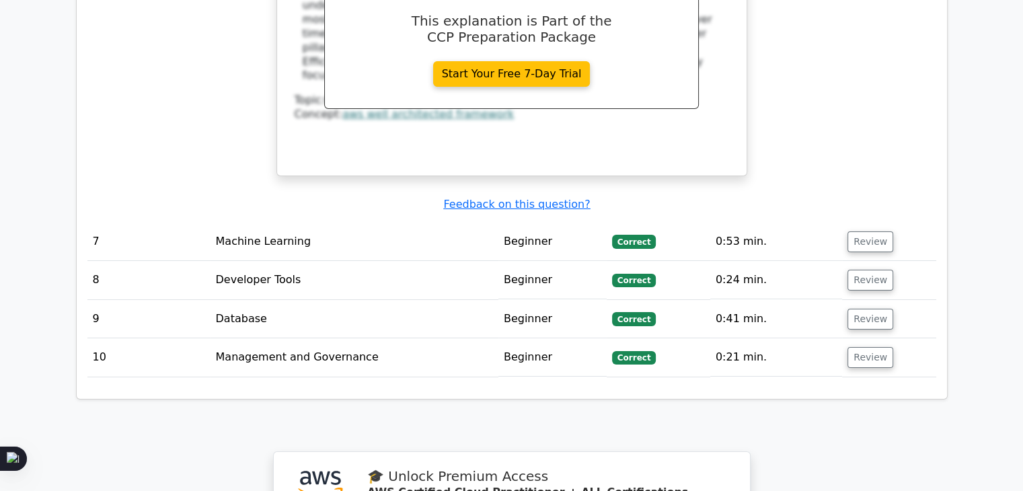
scroll to position [4620, 0]
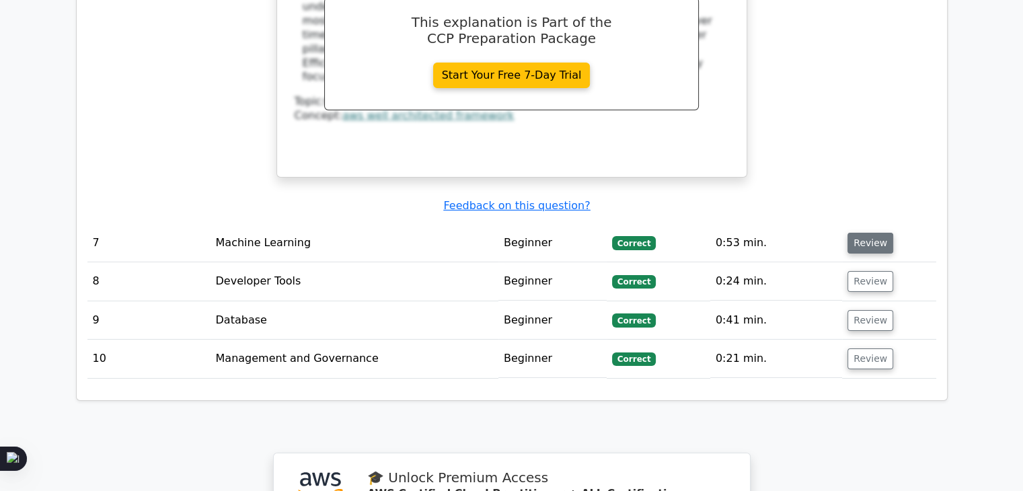
click at [866, 233] on button "Review" at bounding box center [871, 243] width 46 height 21
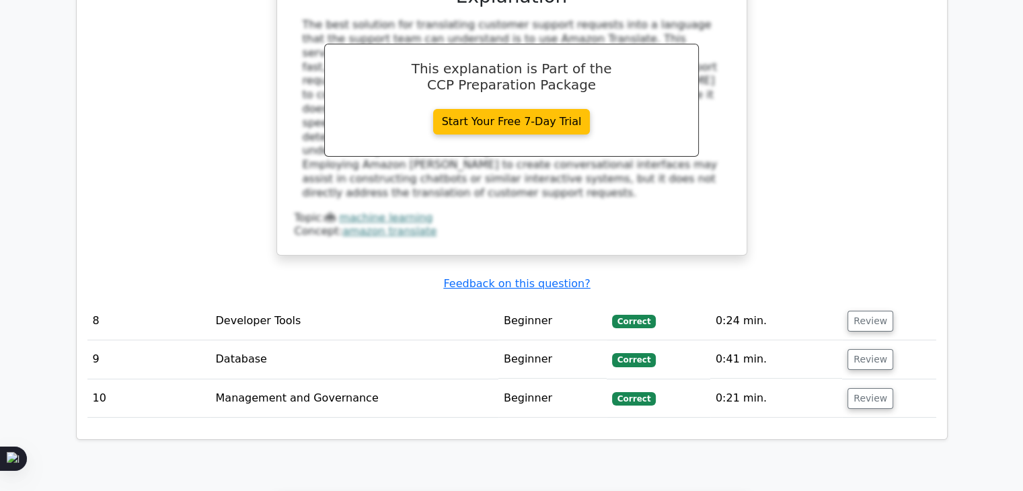
scroll to position [5293, 0]
